Goal: Information Seeking & Learning: Learn about a topic

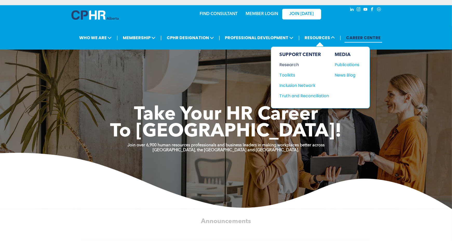
click at [288, 63] on div "Research" at bounding box center [301, 64] width 45 height 6
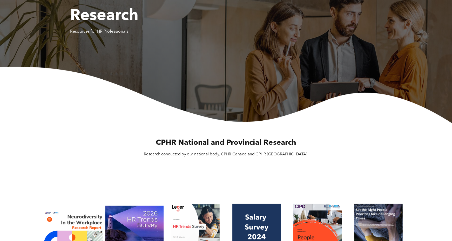
scroll to position [130, 0]
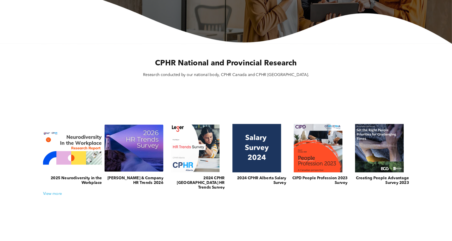
click at [159, 148] on link at bounding box center [133, 148] width 63 height 52
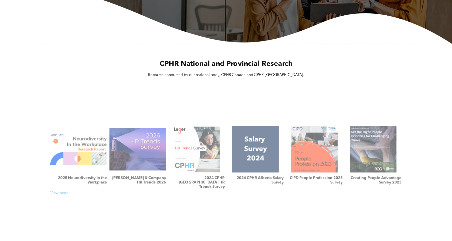
scroll to position [0, 0]
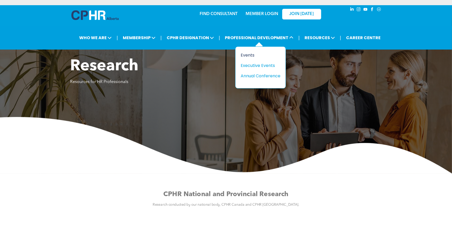
click at [253, 56] on div "Events" at bounding box center [259, 55] width 36 height 6
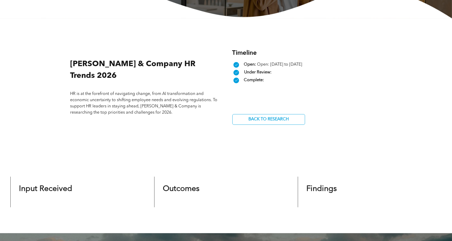
scroll to position [168, 0]
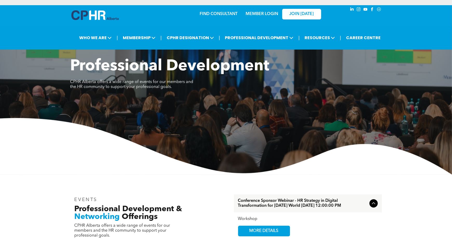
click at [270, 14] on link "MEMBER LOGIN" at bounding box center [261, 14] width 32 height 4
